Goal: Information Seeking & Learning: Find specific page/section

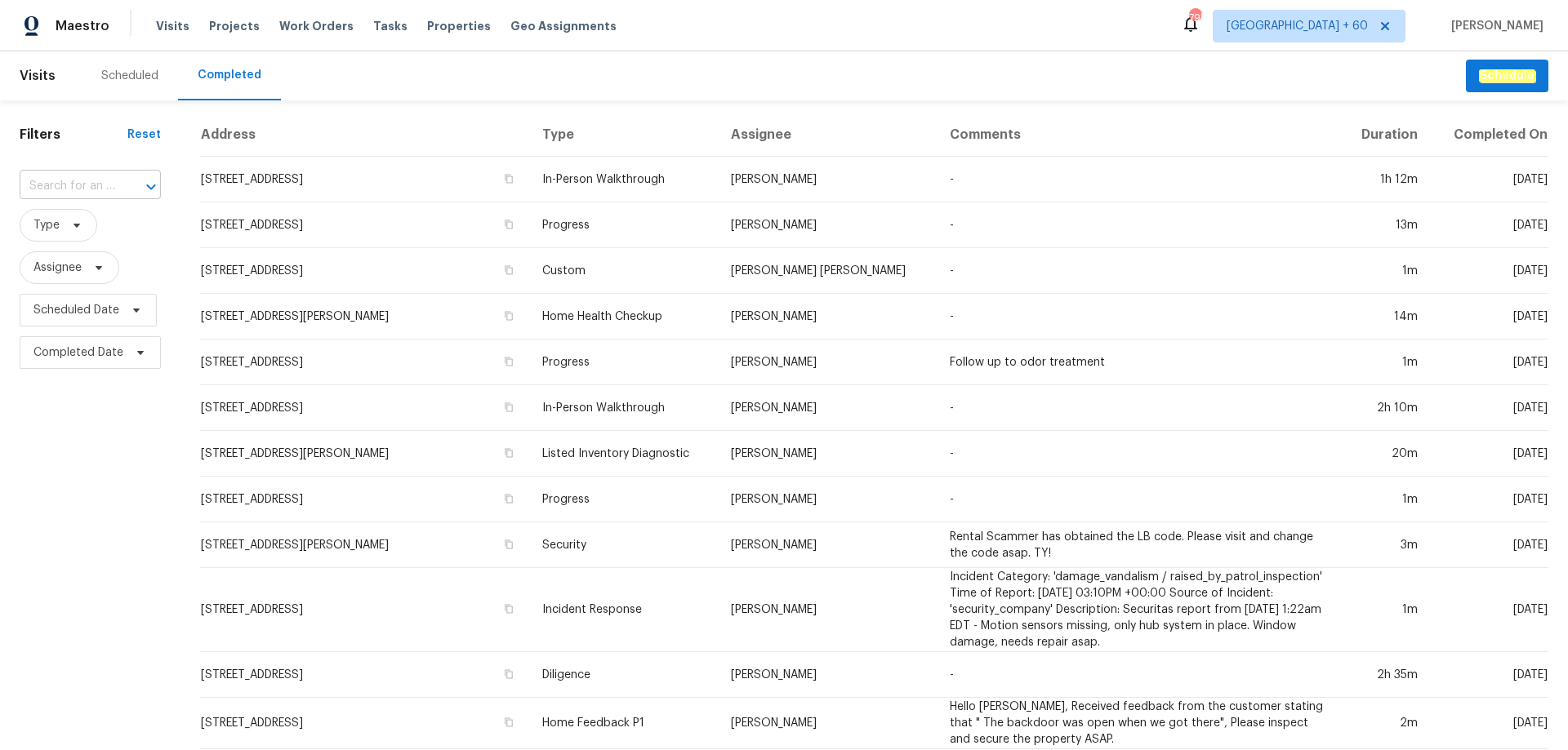
click at [61, 175] on input "text" at bounding box center [67, 187] width 95 height 25
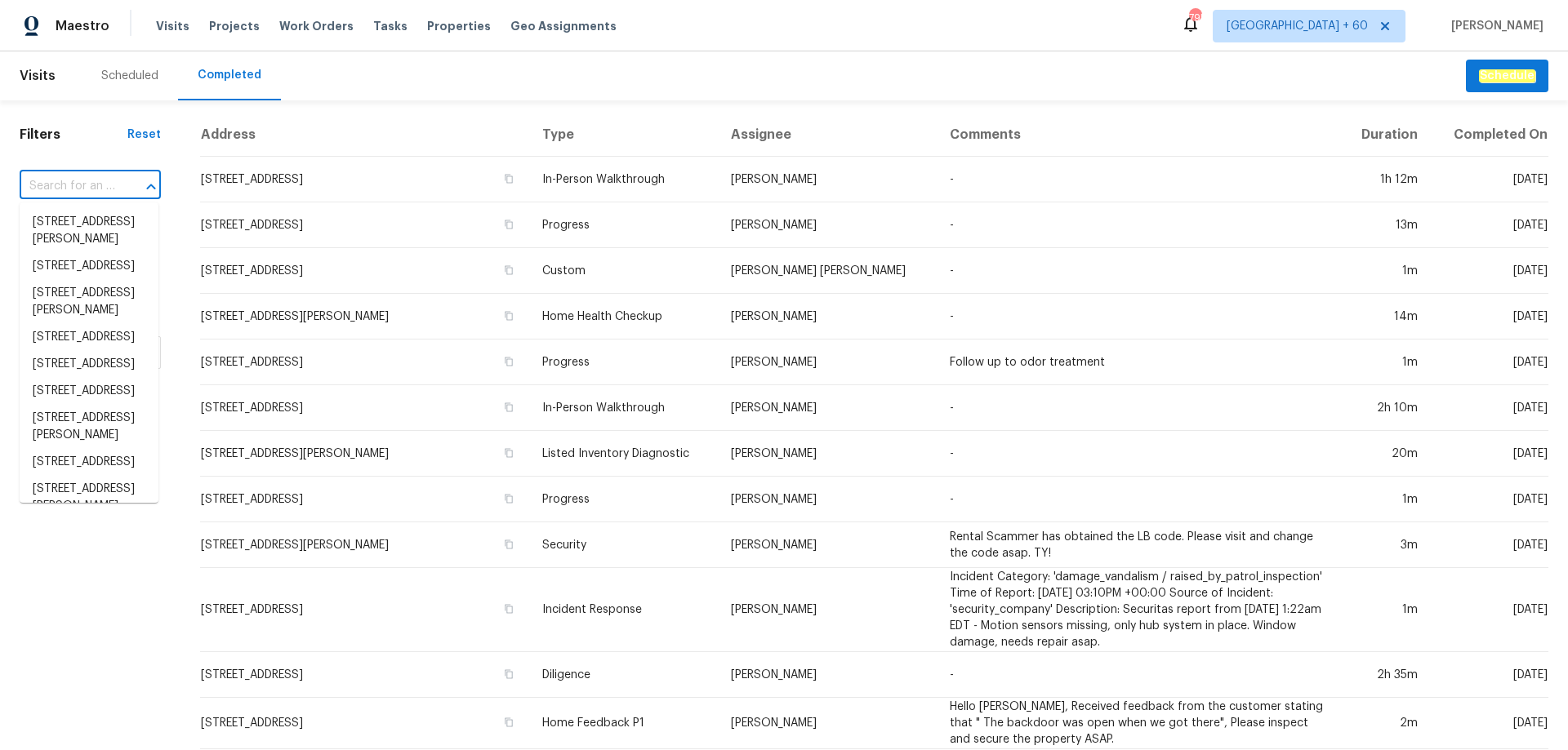
paste input "e3c8bfd4-f3e3-53c7-8d7e-3b164f1cce04"
type input "e3c8bfd4-f3e3-53c7-8d7e-3b164f1cce04"
click at [79, 184] on input "text" at bounding box center [67, 187] width 95 height 25
paste input "[STREET_ADDRESS][US_STATE]"
type input "[STREET_ADDRESS][US_STATE]"
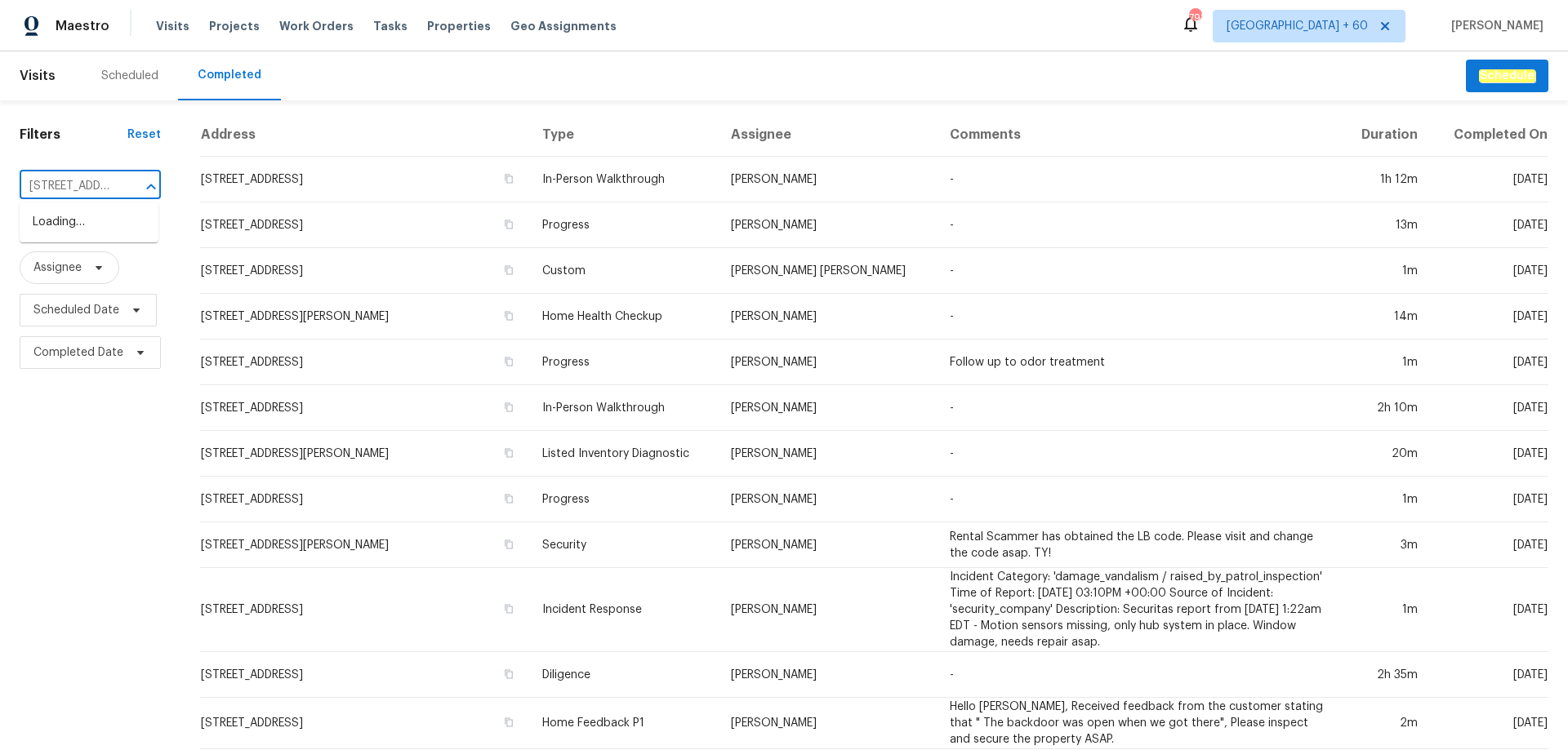
scroll to position [0, 126]
click at [104, 217] on li "[STREET_ADDRESS][US_STATE]" at bounding box center [89, 231] width 139 height 44
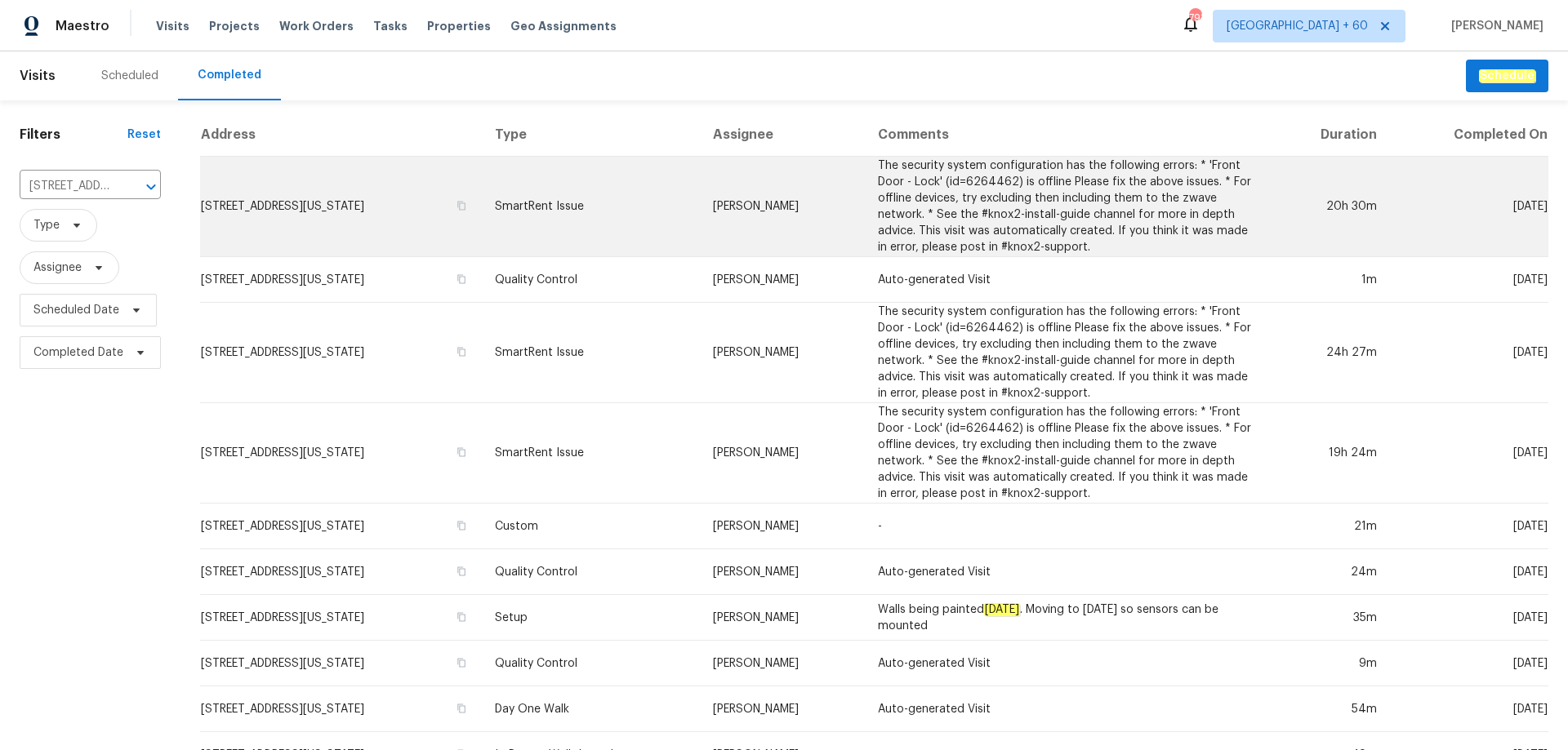
click at [661, 237] on td "SmartRent Issue" at bounding box center [591, 207] width 218 height 100
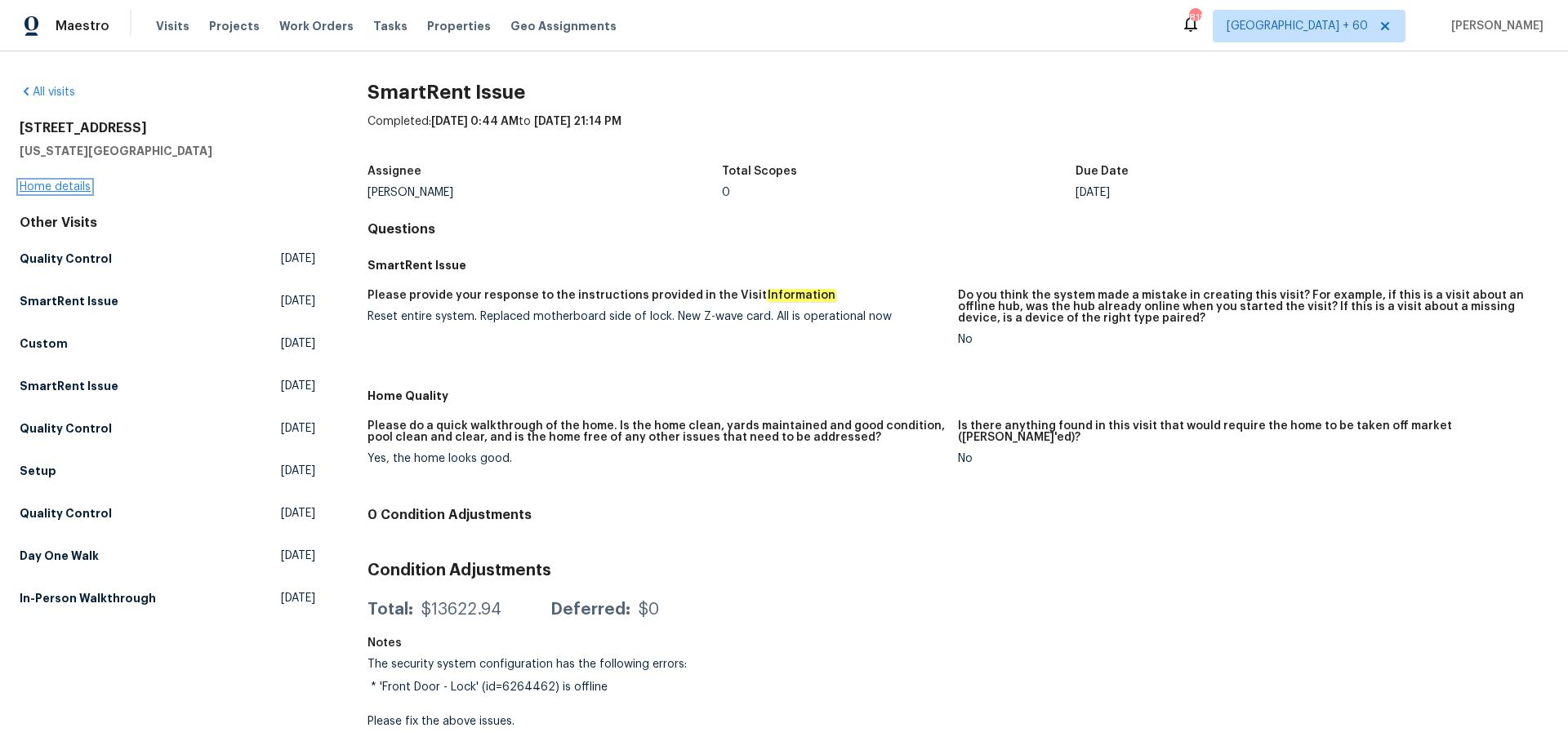
click at [59, 190] on link "Home details" at bounding box center [54, 187] width 71 height 12
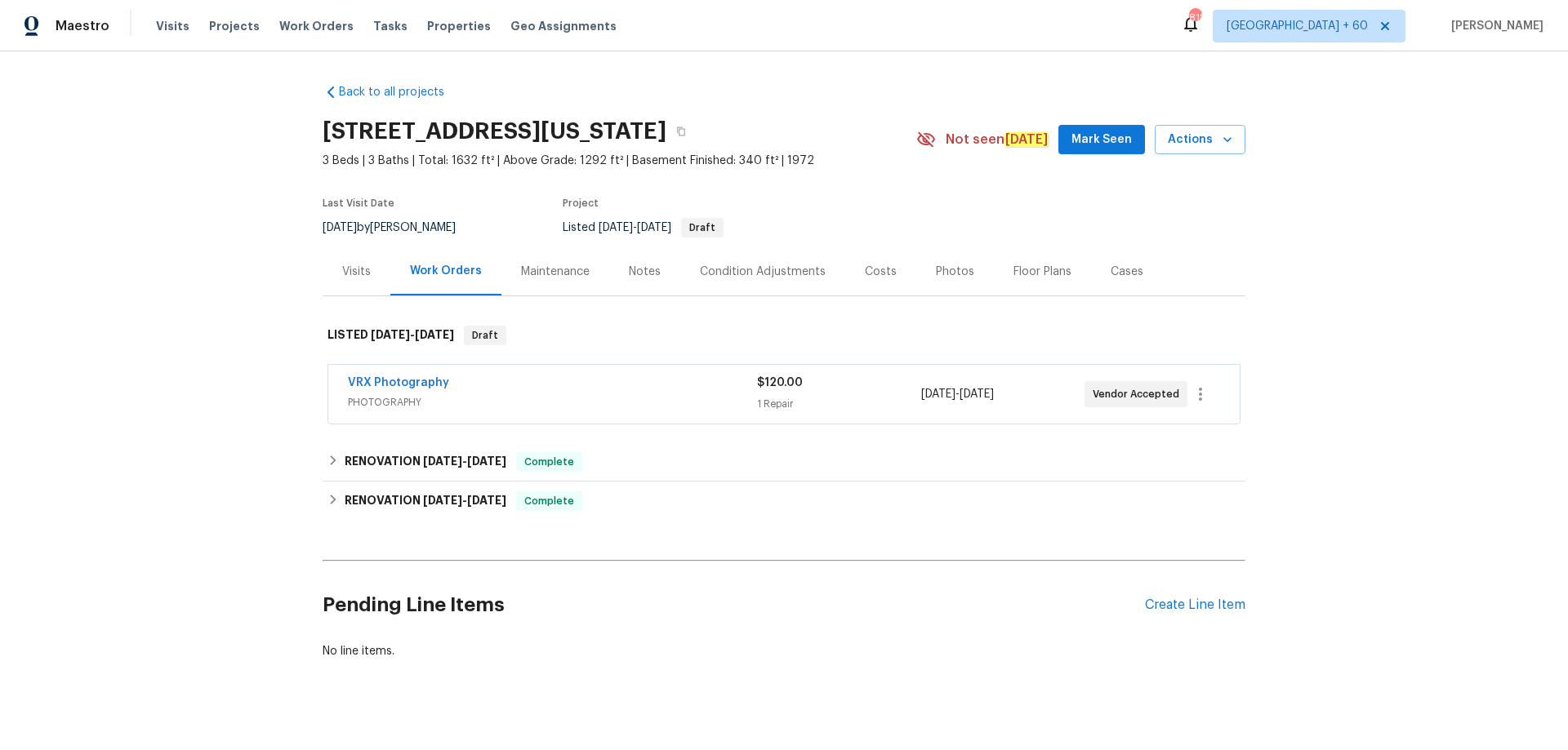
click at [931, 280] on div "Photos" at bounding box center [955, 271] width 78 height 49
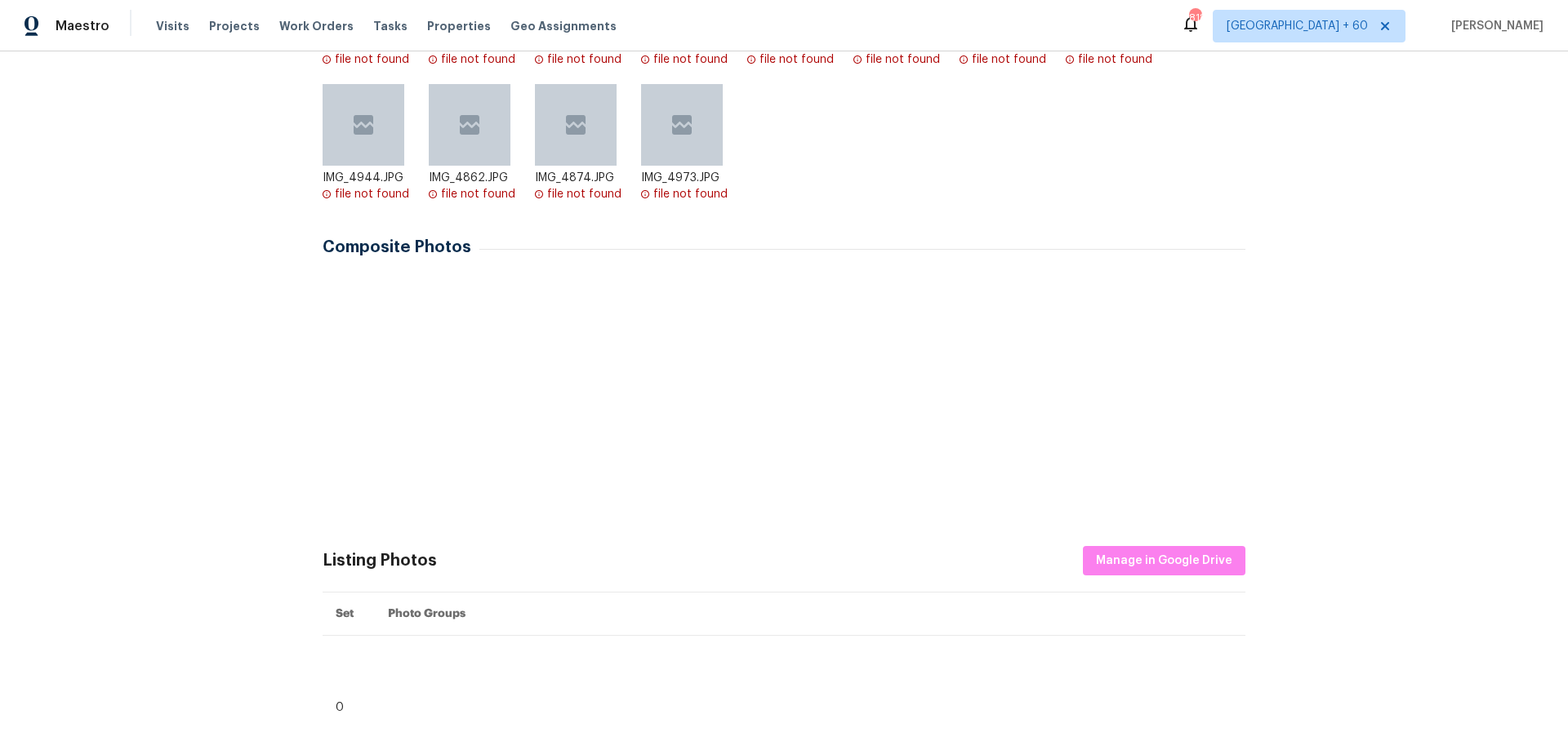
scroll to position [490, 0]
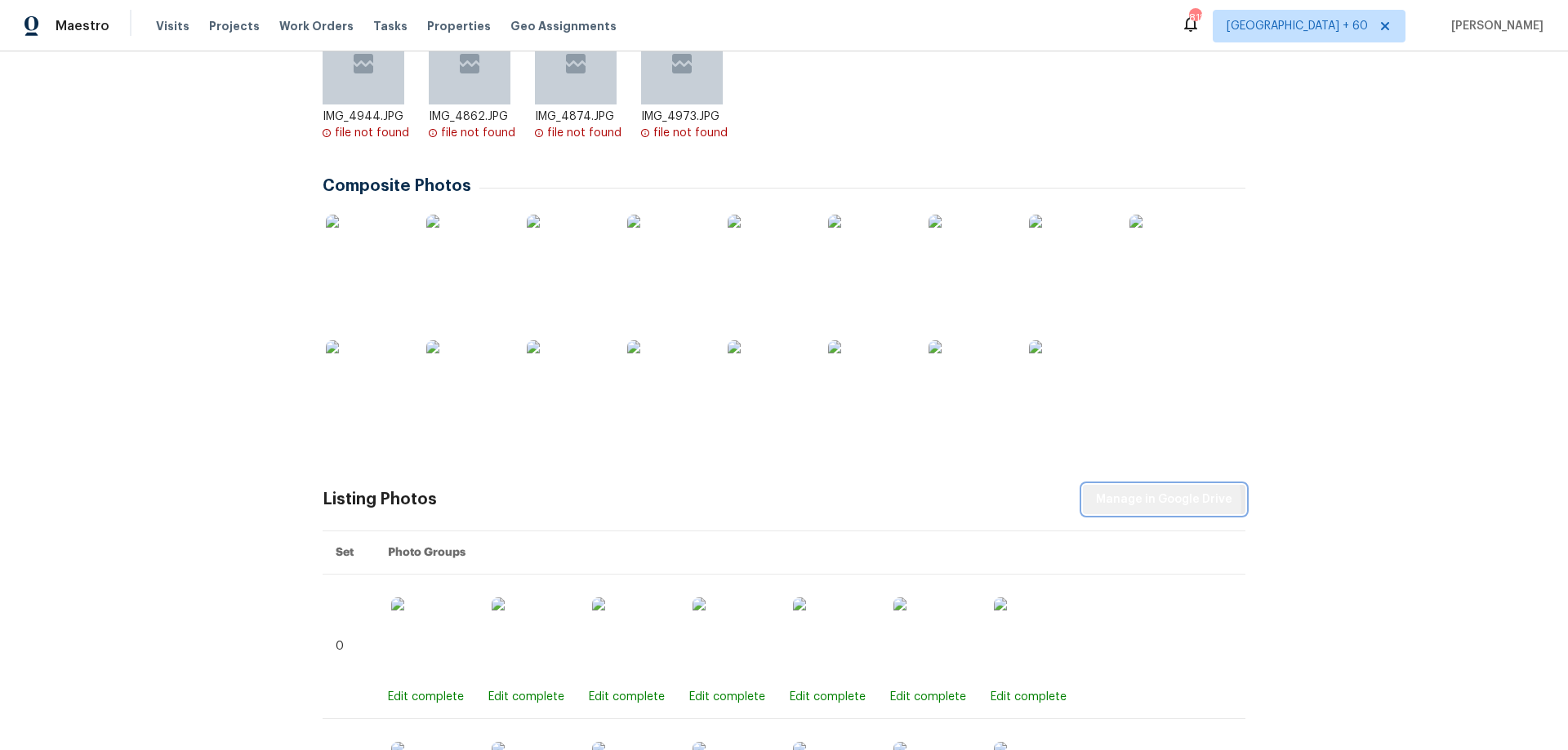
click at [1132, 504] on span "Manage in Google Drive" at bounding box center [1163, 500] width 137 height 20
